Goal: Task Accomplishment & Management: Manage account settings

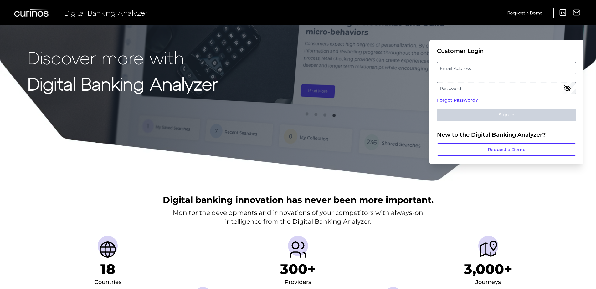
click at [452, 69] on label "Email Address" at bounding box center [506, 68] width 138 height 11
click at [452, 69] on input "email" at bounding box center [506, 68] width 139 height 13
paste input "[PERSON_NAME][EMAIL_ADDRESS][DOMAIN_NAME]"
type input "[PERSON_NAME][EMAIL_ADDRESS][DOMAIN_NAME]"
click at [464, 86] on label "Password" at bounding box center [506, 88] width 138 height 11
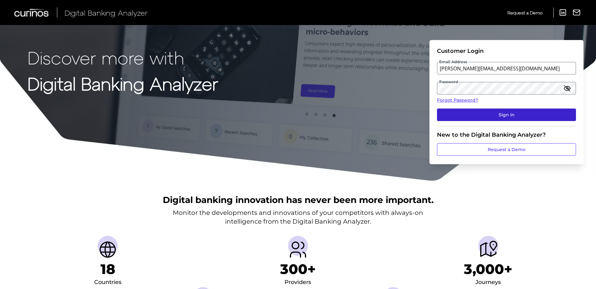
click at [498, 116] on button "Sign In" at bounding box center [506, 115] width 139 height 13
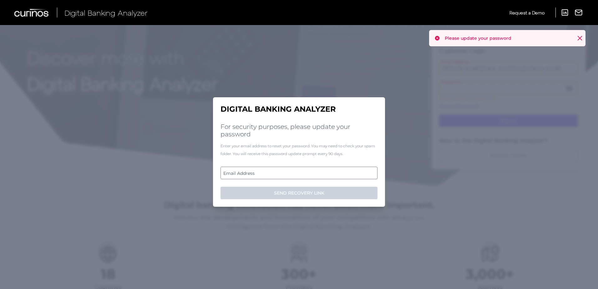
click at [289, 175] on label "Email Address" at bounding box center [299, 172] width 156 height 11
click at [289, 175] on input "email" at bounding box center [299, 173] width 157 height 13
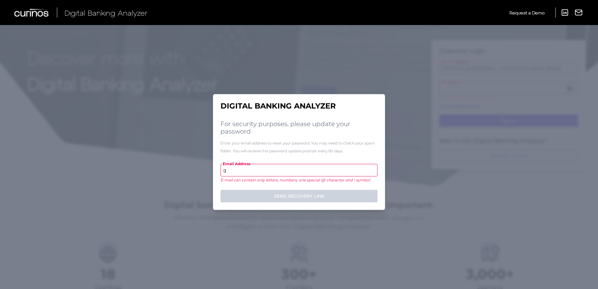
drag, startPoint x: 214, startPoint y: 170, endPoint x: 202, endPoint y: 169, distance: 11.6
click at [204, 169] on div "Digital Banking Analyzer For security purposes, please update your password Ent…" at bounding box center [299, 157] width 598 height 264
paste input "arrett_w_stefani@keybank.com"
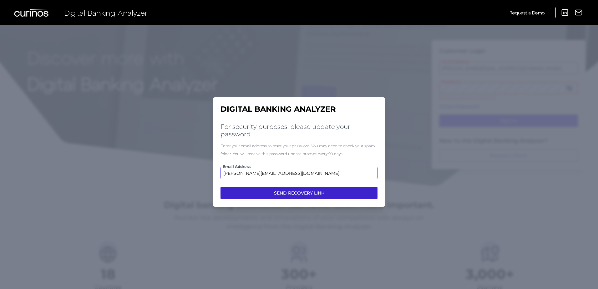
type input "[PERSON_NAME][EMAIL_ADDRESS][DOMAIN_NAME]"
click at [274, 195] on button "SEND RECOVERY LINK" at bounding box center [299, 193] width 157 height 13
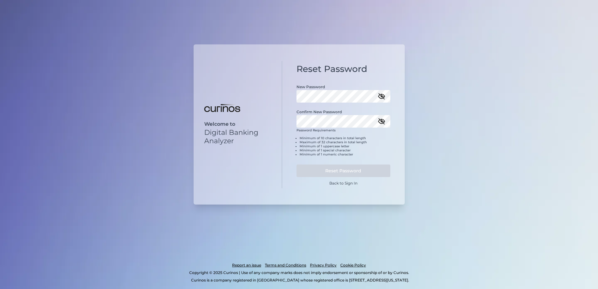
click at [326, 115] on div "Confirm New Password" at bounding box center [344, 115] width 94 height 25
click at [383, 124] on icon "button" at bounding box center [382, 122] width 8 height 8
click at [384, 95] on icon "button" at bounding box center [382, 97] width 8 height 8
click at [351, 172] on button "Reset Password" at bounding box center [344, 171] width 94 height 13
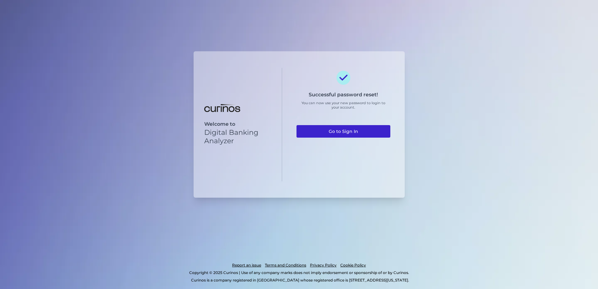
click at [342, 132] on link "Go to Sign In" at bounding box center [344, 131] width 94 height 13
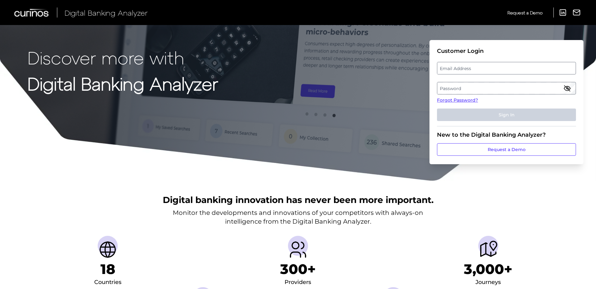
click at [463, 71] on label "Email Address" at bounding box center [506, 68] width 138 height 11
click at [463, 71] on input "email" at bounding box center [506, 68] width 139 height 13
click at [461, 89] on label "Password" at bounding box center [506, 88] width 138 height 11
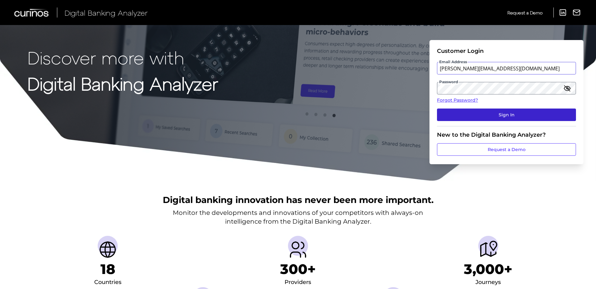
type input "[PERSON_NAME][EMAIL_ADDRESS][DOMAIN_NAME]"
click at [489, 116] on button "Sign In" at bounding box center [506, 115] width 139 height 13
